Goal: Task Accomplishment & Management: Manage account settings

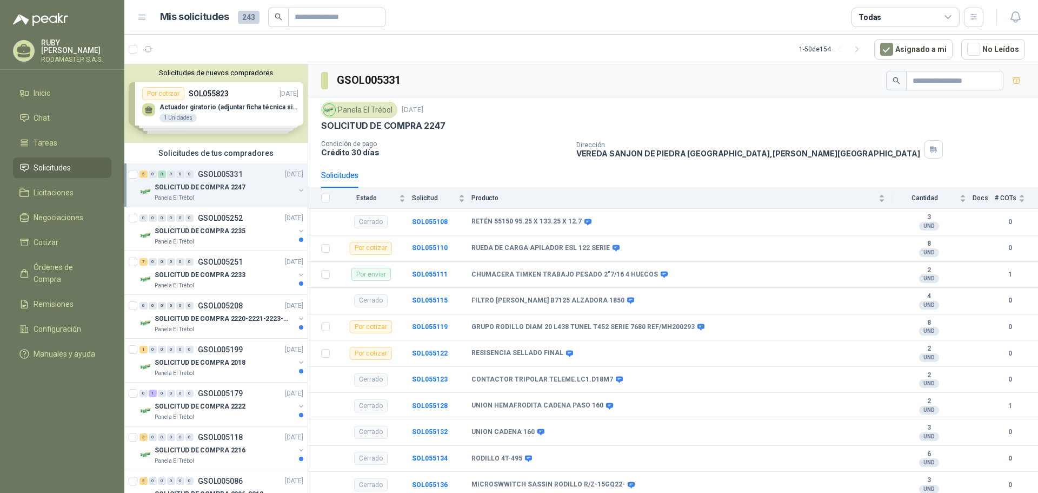
click at [23, 49] on icon at bounding box center [24, 48] width 14 height 9
